Goal: Information Seeking & Learning: Understand process/instructions

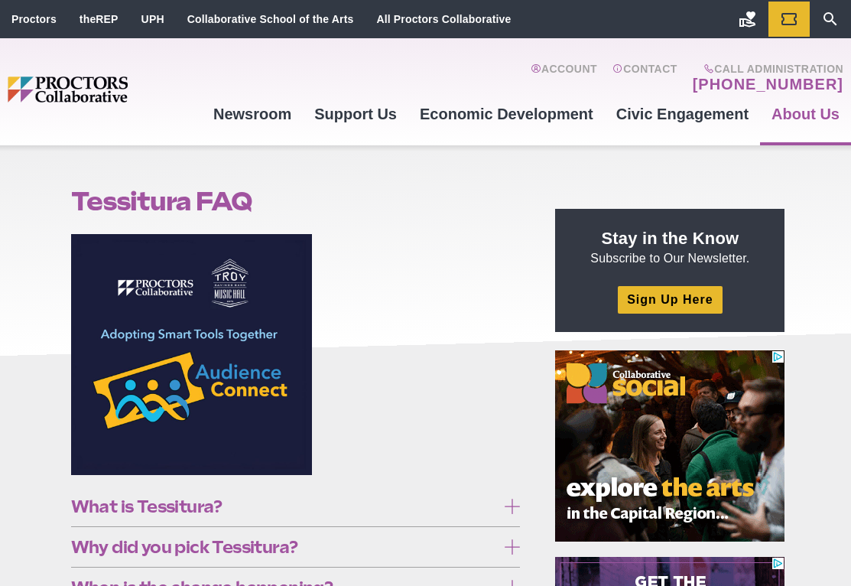
scroll to position [230, 0]
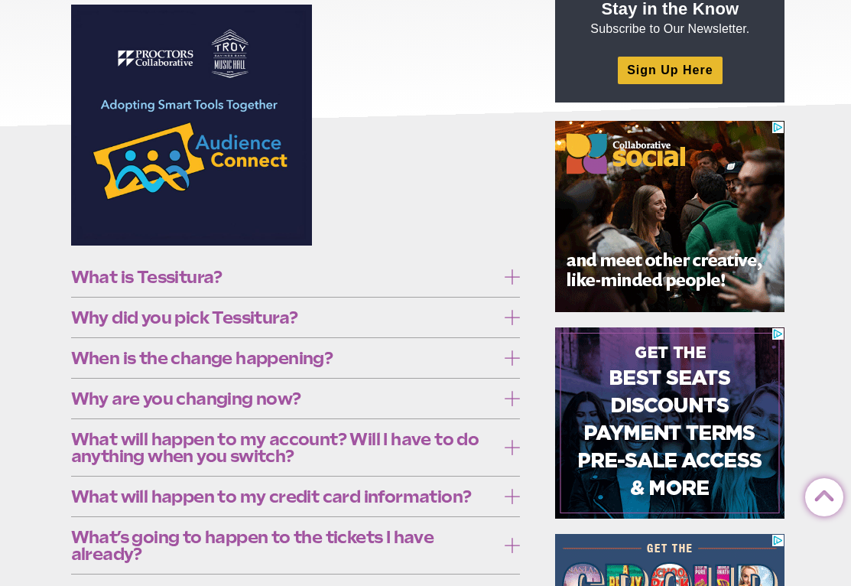
click at [513, 279] on icon at bounding box center [512, 276] width 15 height 15
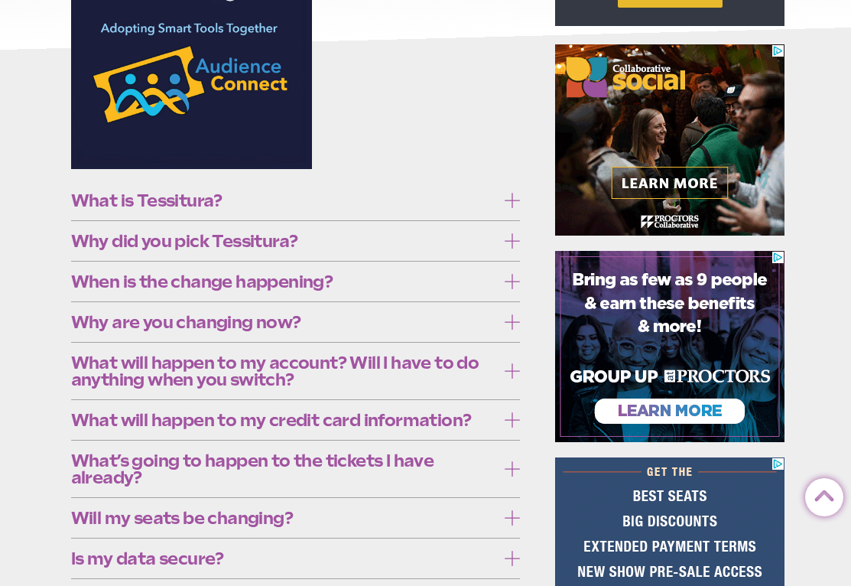
scroll to position [689, 0]
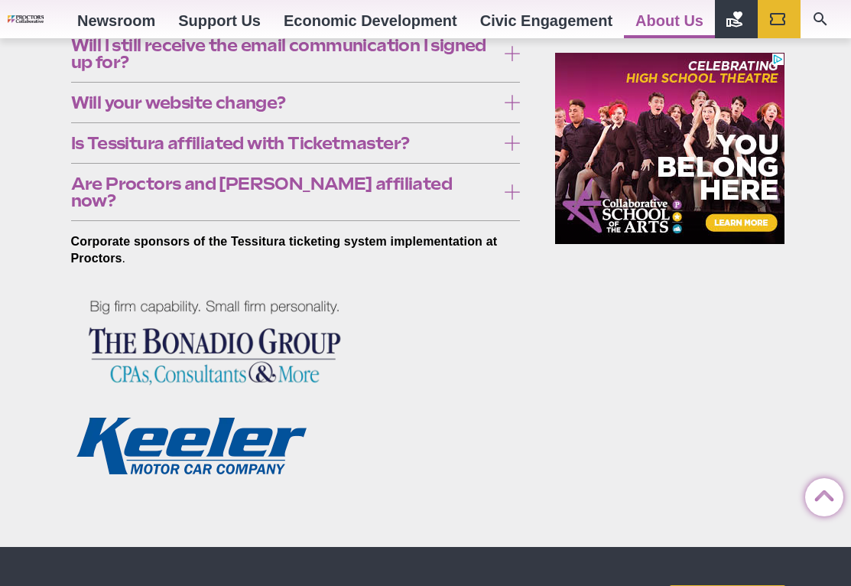
scroll to position [918, 0]
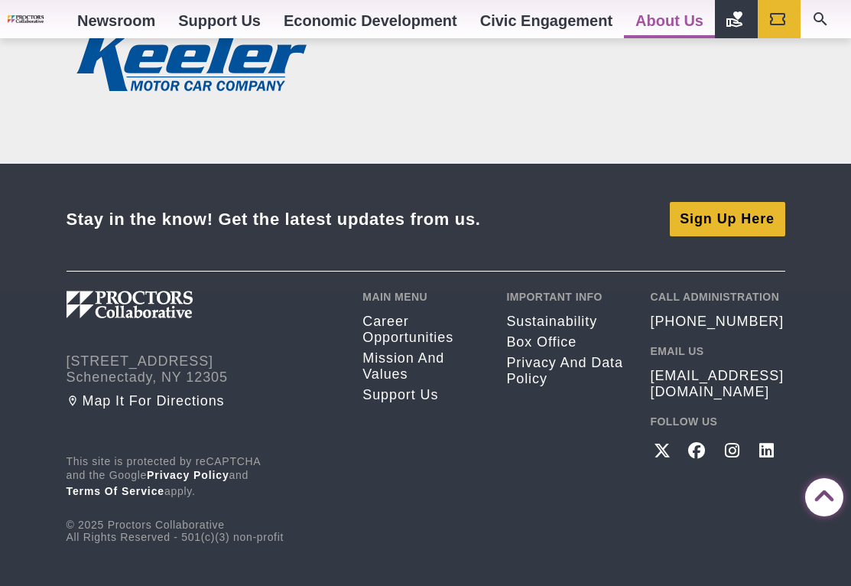
scroll to position [1530, 0]
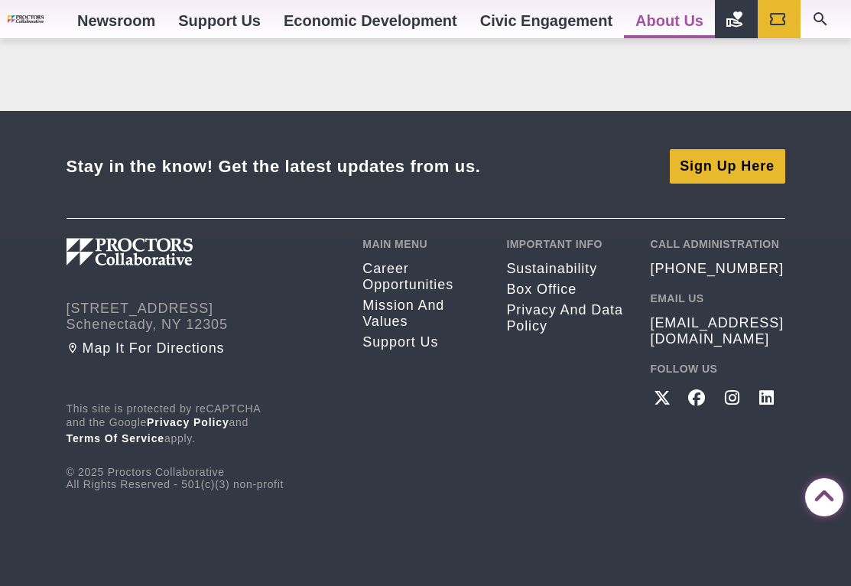
scroll to position [2219, 0]
